Goal: Browse casually: Explore the website without a specific task or goal

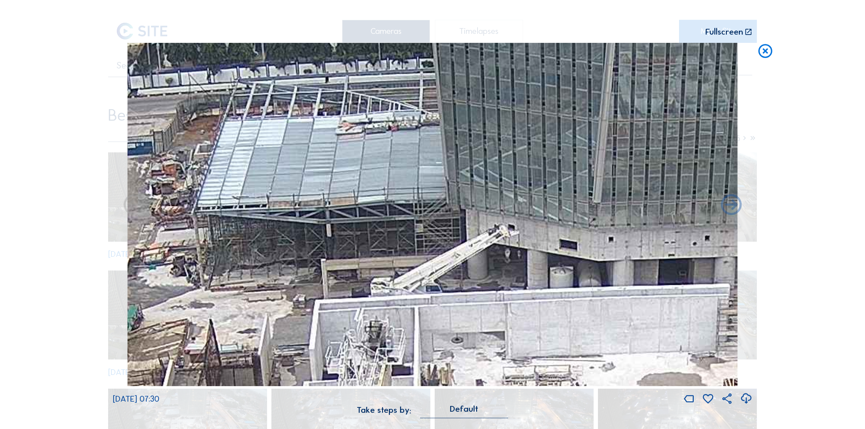
click at [763, 53] on icon at bounding box center [765, 51] width 17 height 17
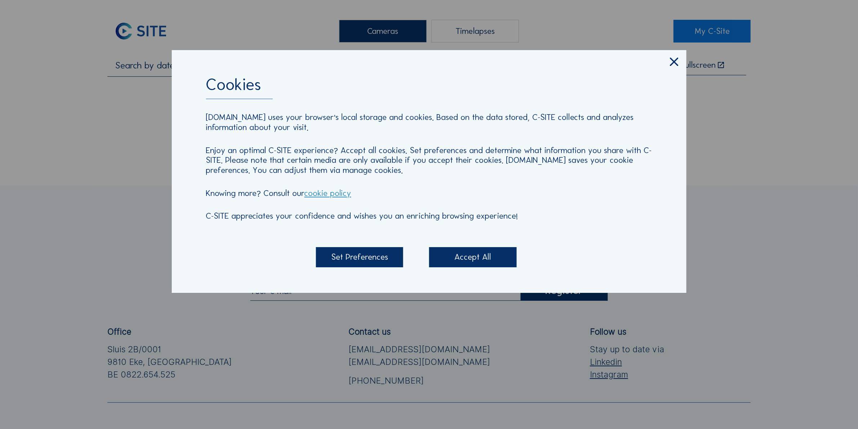
click at [674, 65] on icon at bounding box center [674, 62] width 14 height 14
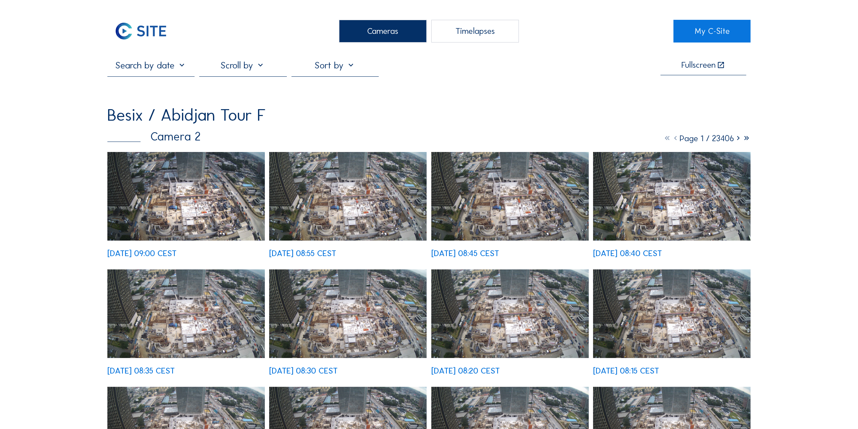
click at [186, 207] on img at bounding box center [185, 196] width 157 height 89
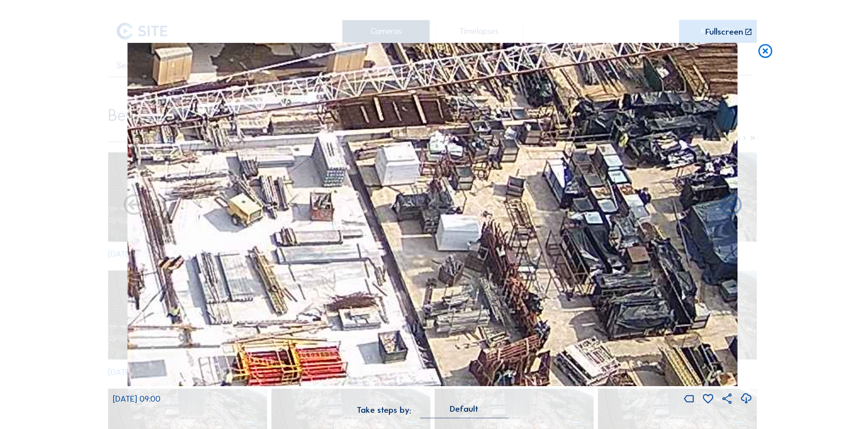
drag, startPoint x: 545, startPoint y: 215, endPoint x: 611, endPoint y: 313, distance: 118.0
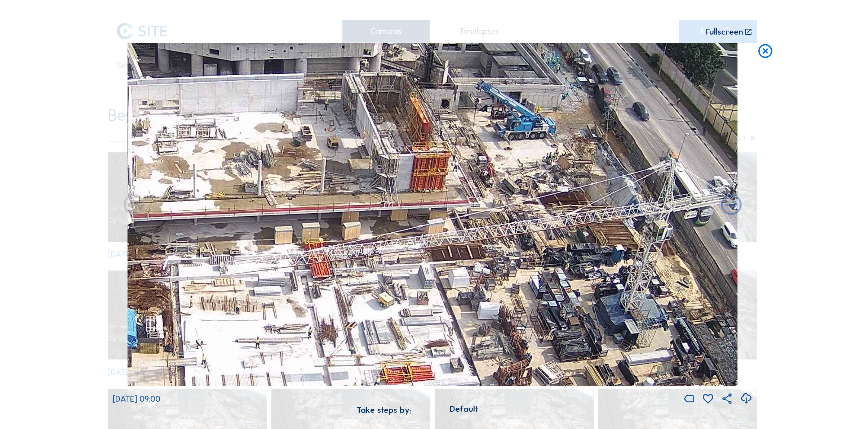
drag, startPoint x: 535, startPoint y: 123, endPoint x: 502, endPoint y: 188, distance: 73.3
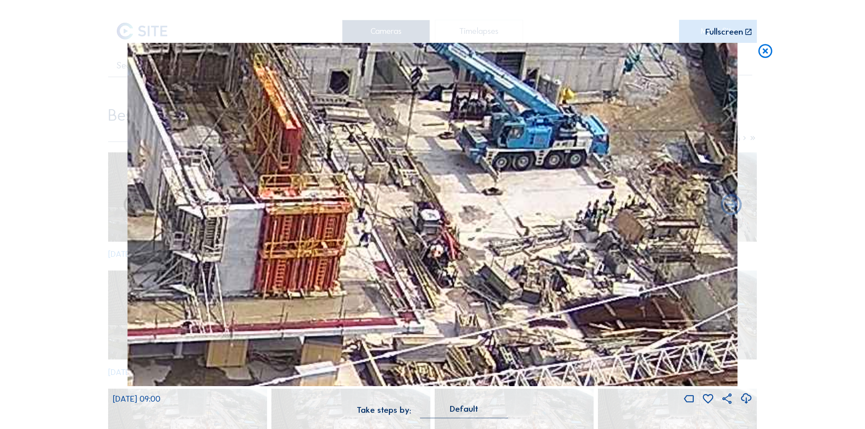
click at [767, 50] on icon at bounding box center [765, 51] width 17 height 17
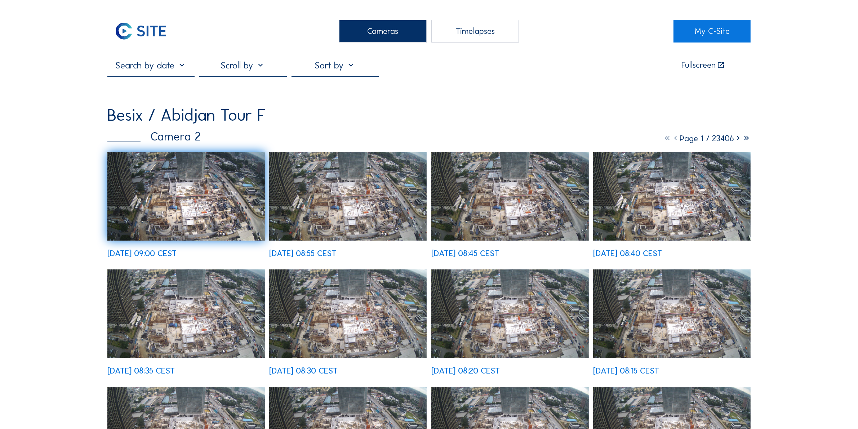
click at [210, 206] on img at bounding box center [185, 196] width 157 height 89
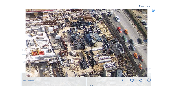
drag, startPoint x: 131, startPoint y: 49, endPoint x: 88, endPoint y: 40, distance: 44.1
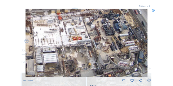
drag, startPoint x: 90, startPoint y: 61, endPoint x: 124, endPoint y: 45, distance: 37.4
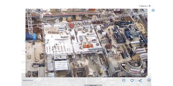
drag, startPoint x: 84, startPoint y: 39, endPoint x: 91, endPoint y: 46, distance: 10.2
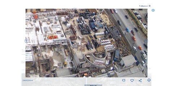
drag, startPoint x: 102, startPoint y: 47, endPoint x: 67, endPoint y: 38, distance: 36.4
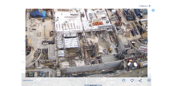
drag, startPoint x: 58, startPoint y: 53, endPoint x: 106, endPoint y: 33, distance: 52.0
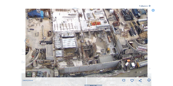
drag, startPoint x: 100, startPoint y: 40, endPoint x: 98, endPoint y: 33, distance: 7.9
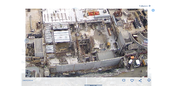
drag, startPoint x: 79, startPoint y: 47, endPoint x: 78, endPoint y: 43, distance: 4.4
